Goal: Obtain resource: Download file/media

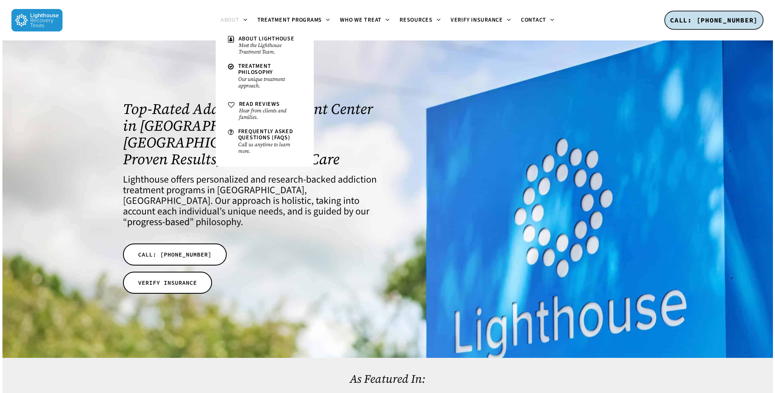
click at [237, 19] on span "About" at bounding box center [230, 20] width 19 height 8
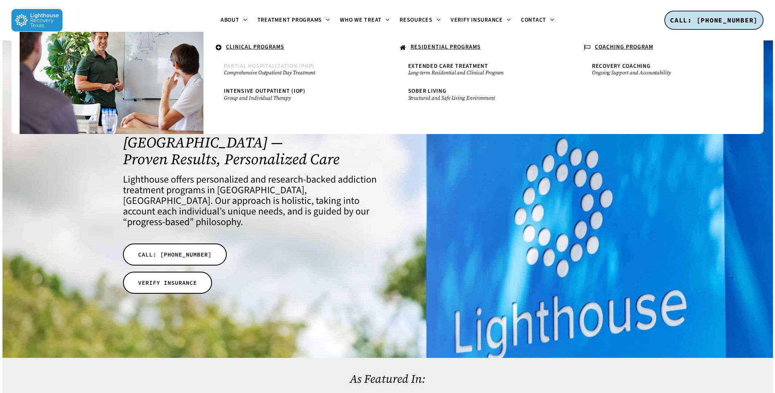
click at [268, 65] on span "Partial Hospitalization (PHP)" at bounding box center [269, 66] width 91 height 8
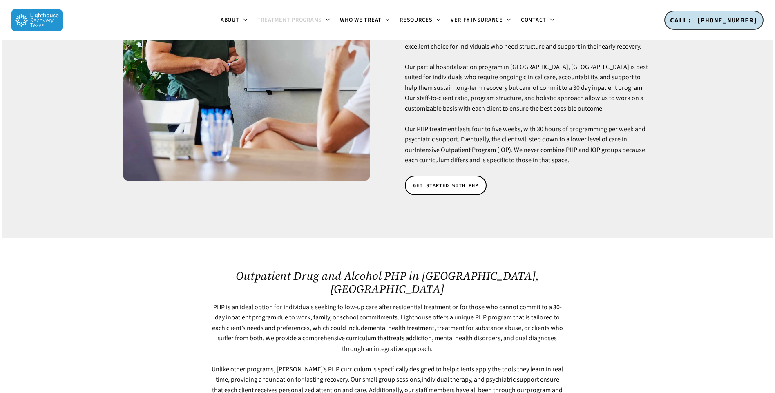
scroll to position [123, 0]
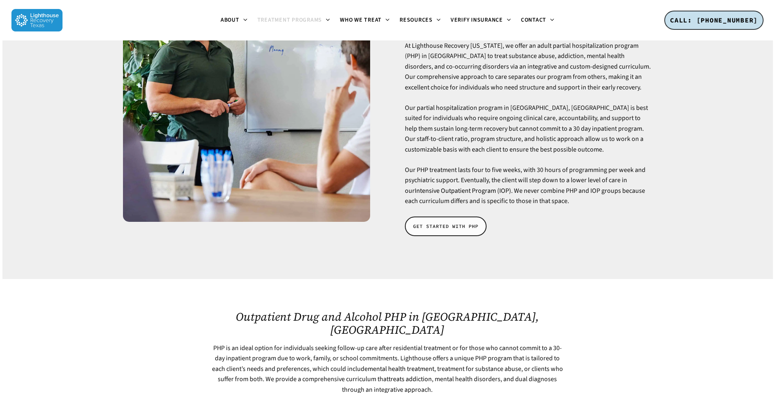
click at [440, 222] on span "GET STARTED WITH PHP" at bounding box center [445, 226] width 65 height 8
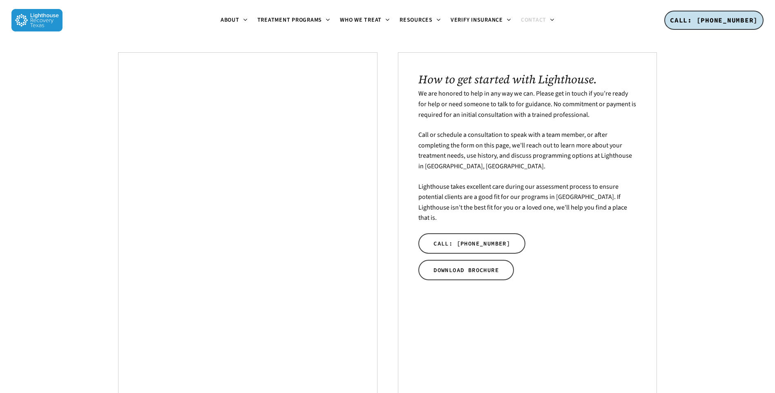
scroll to position [204, 0]
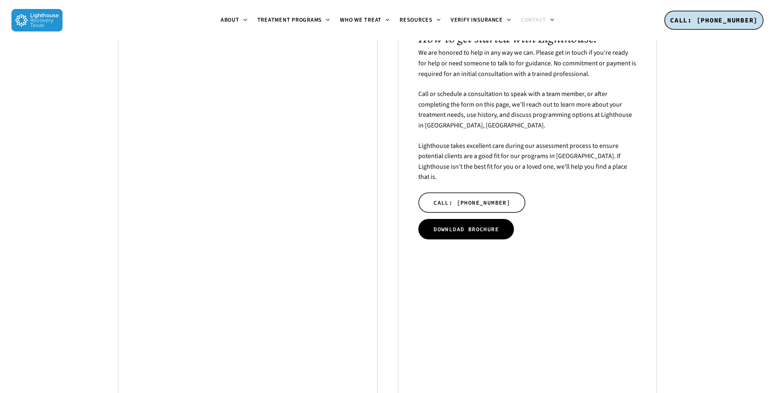
click at [474, 225] on span "DOWNLOAD BROCHURE" at bounding box center [465, 229] width 65 height 8
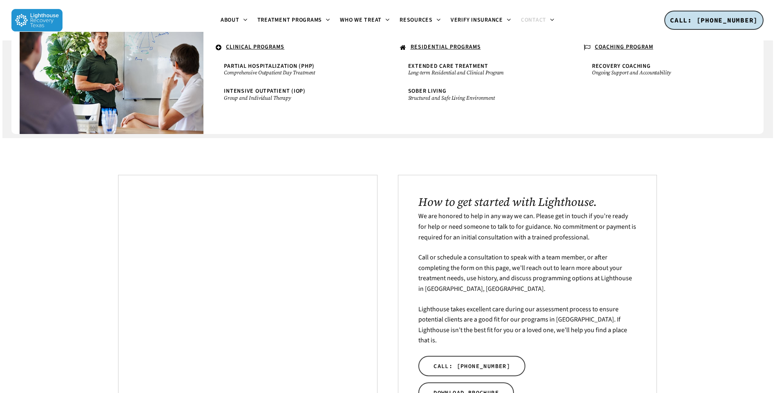
scroll to position [0, 0]
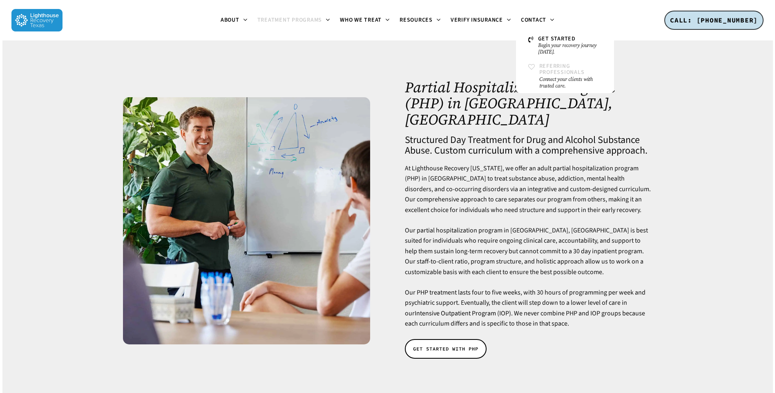
click at [549, 75] on span "Referring Professionals" at bounding box center [561, 69] width 45 height 14
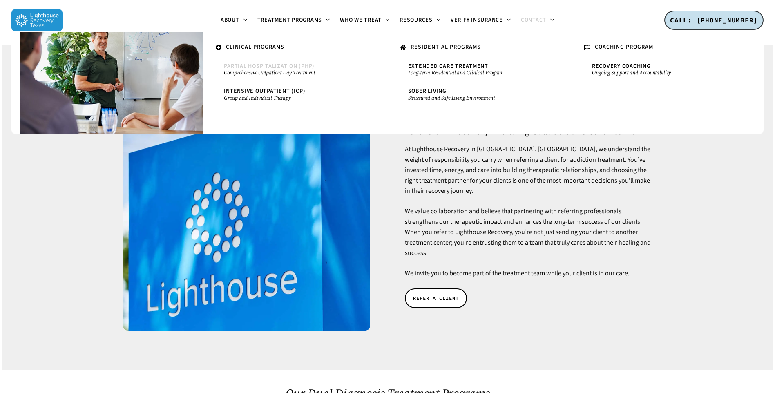
click at [272, 65] on span "Partial Hospitalization (PHP)" at bounding box center [269, 66] width 91 height 8
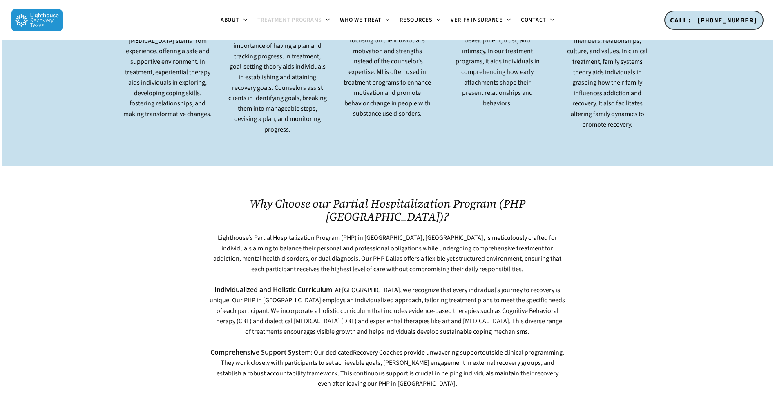
scroll to position [817, 0]
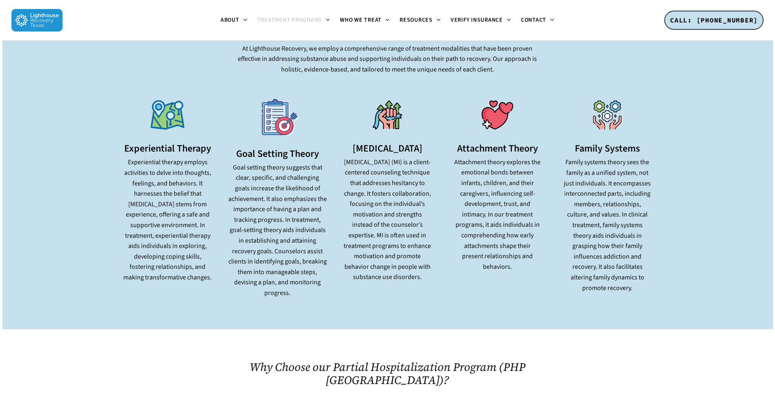
click at [42, 18] on img at bounding box center [36, 20] width 51 height 22
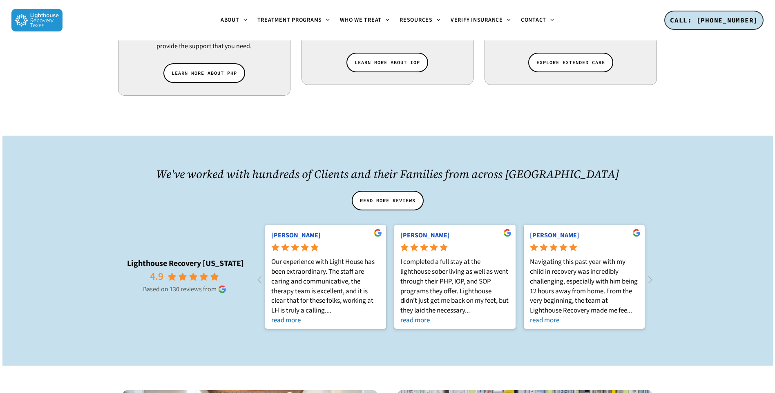
scroll to position [572, 0]
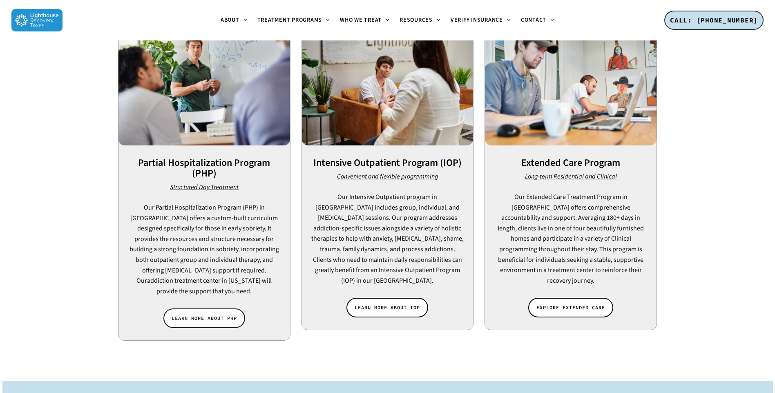
click at [214, 308] on link "LEARN MORE ABOUT PHP" at bounding box center [204, 318] width 82 height 20
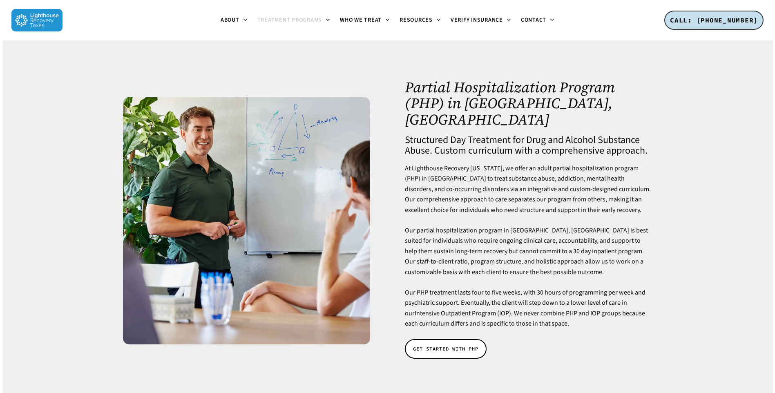
scroll to position [82, 0]
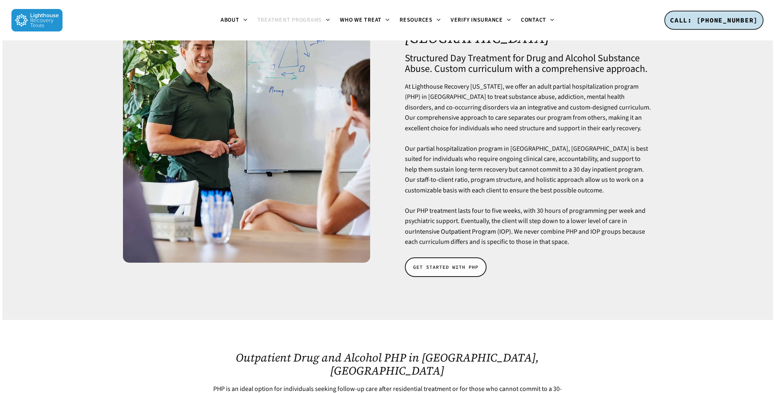
click at [454, 263] on span "GET STARTED WITH PHP" at bounding box center [445, 267] width 65 height 8
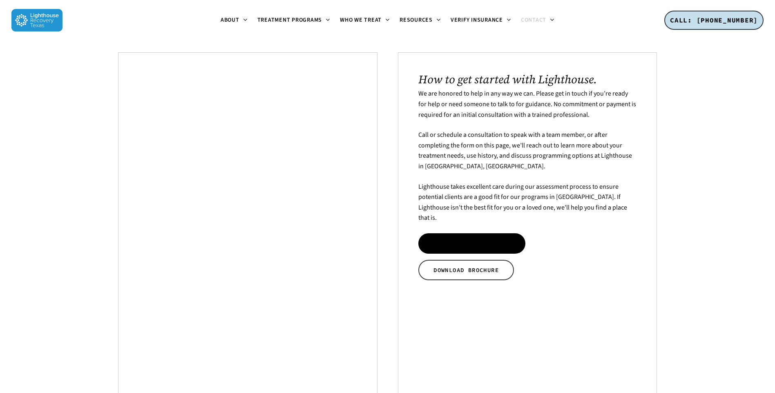
scroll to position [204, 0]
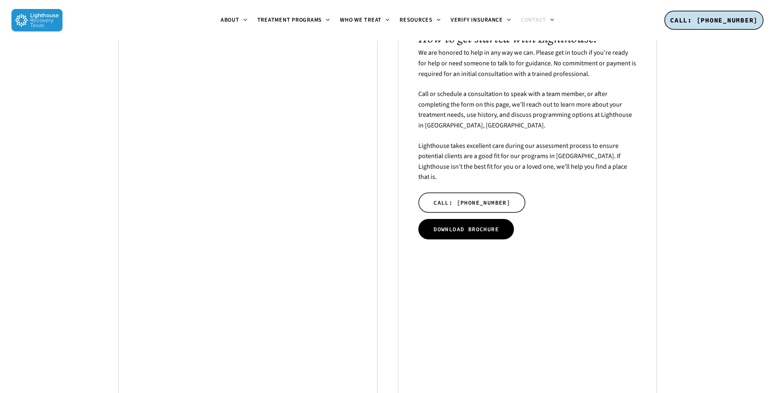
click at [470, 225] on span "DOWNLOAD BROCHURE" at bounding box center [465, 229] width 65 height 8
